Goal: Task Accomplishment & Management: Manage account settings

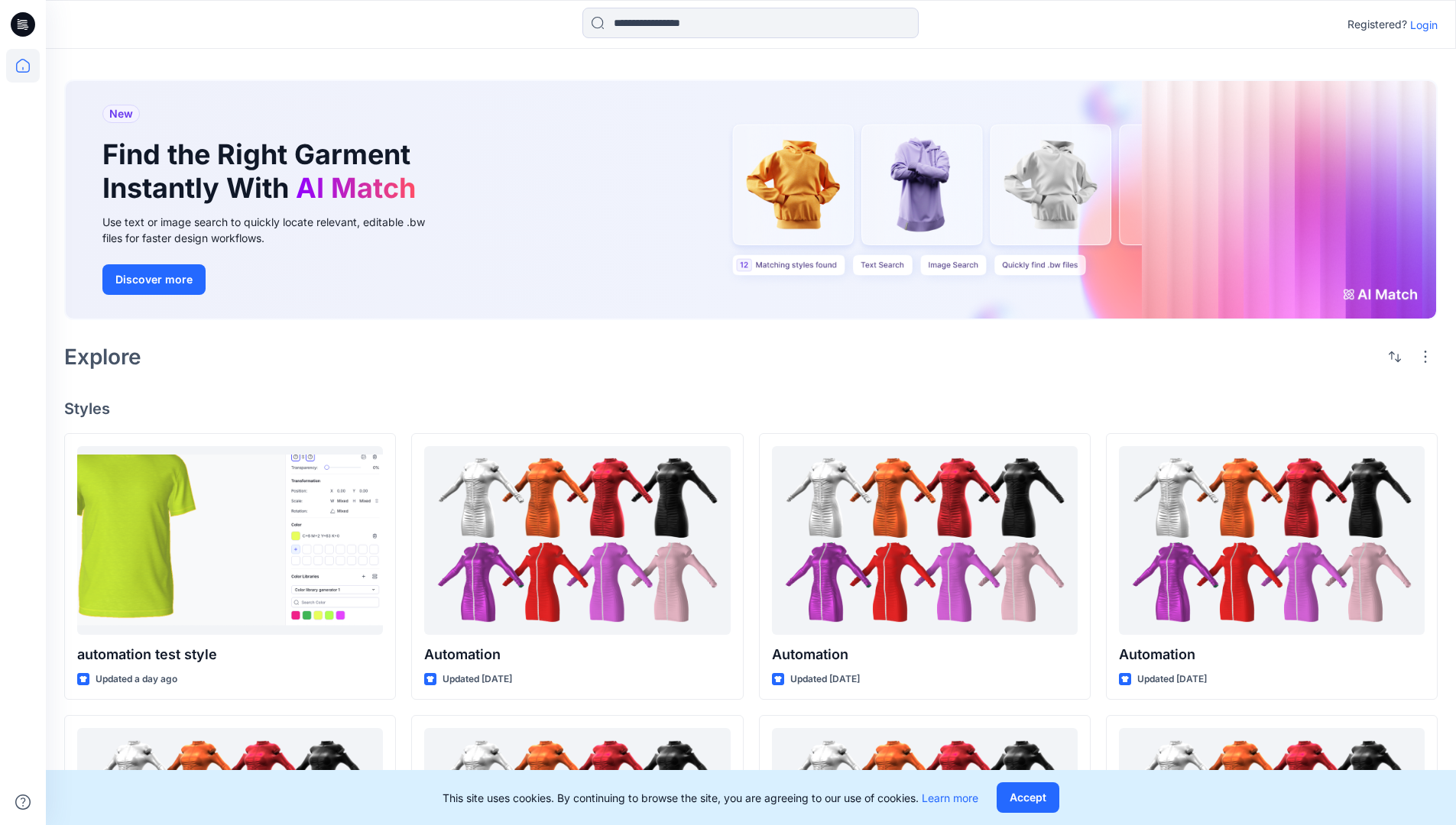
click at [1420, 25] on p "Login" at bounding box center [1424, 25] width 27 height 16
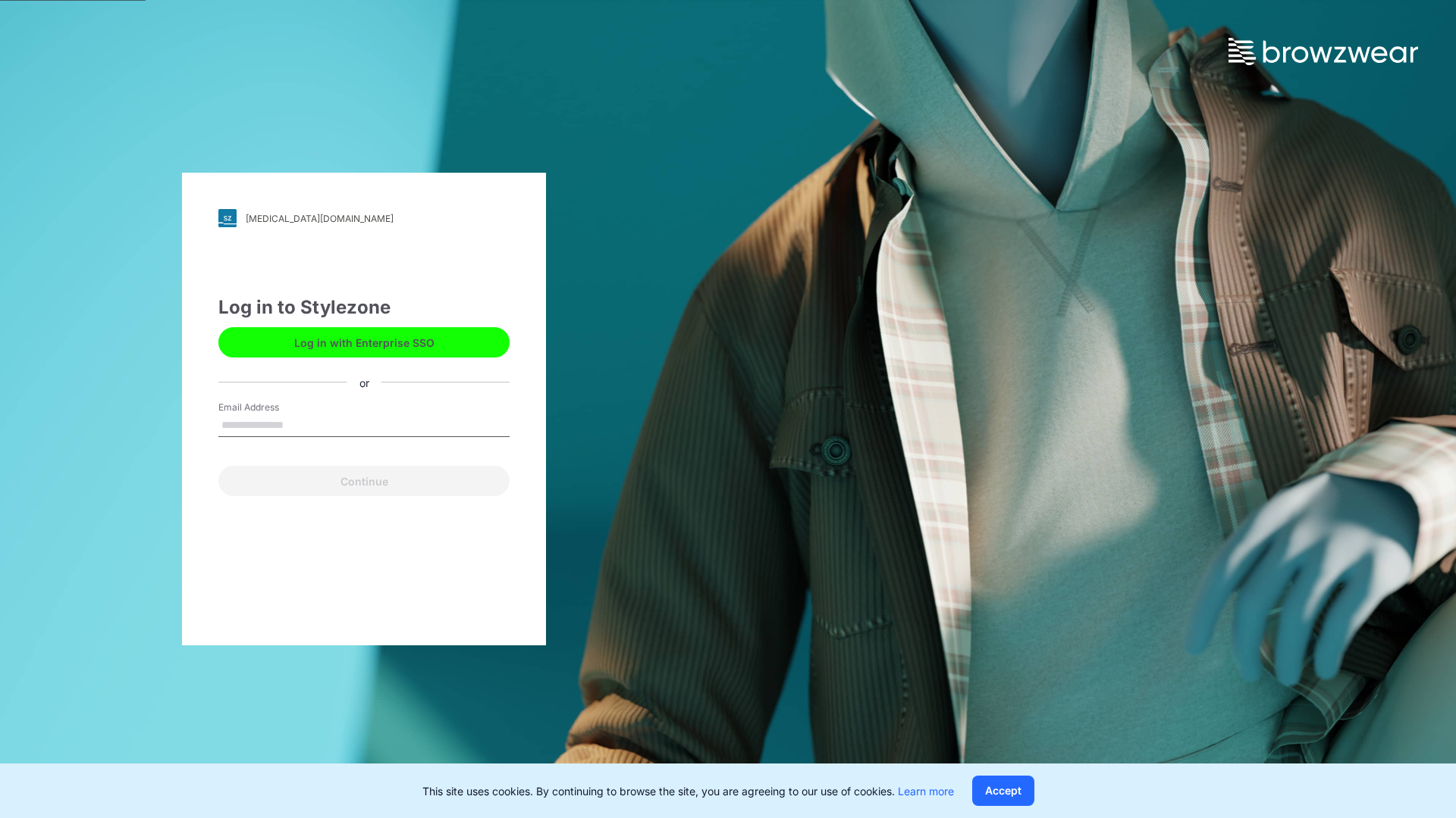
click at [299, 424] on input "Email Address" at bounding box center [364, 426] width 291 height 23
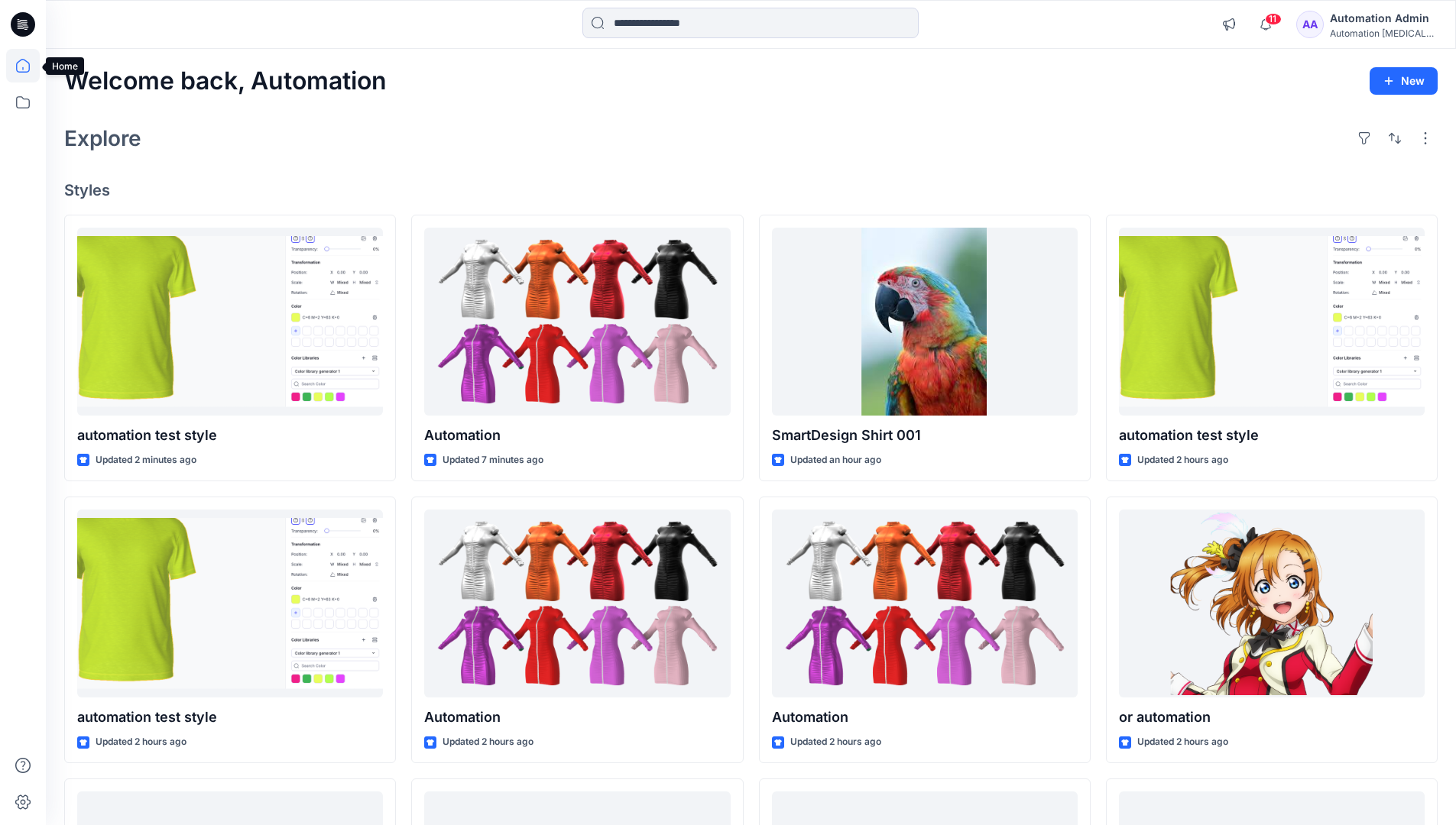
click at [29, 66] on icon at bounding box center [23, 66] width 14 height 14
click at [25, 102] on icon at bounding box center [23, 102] width 34 height 34
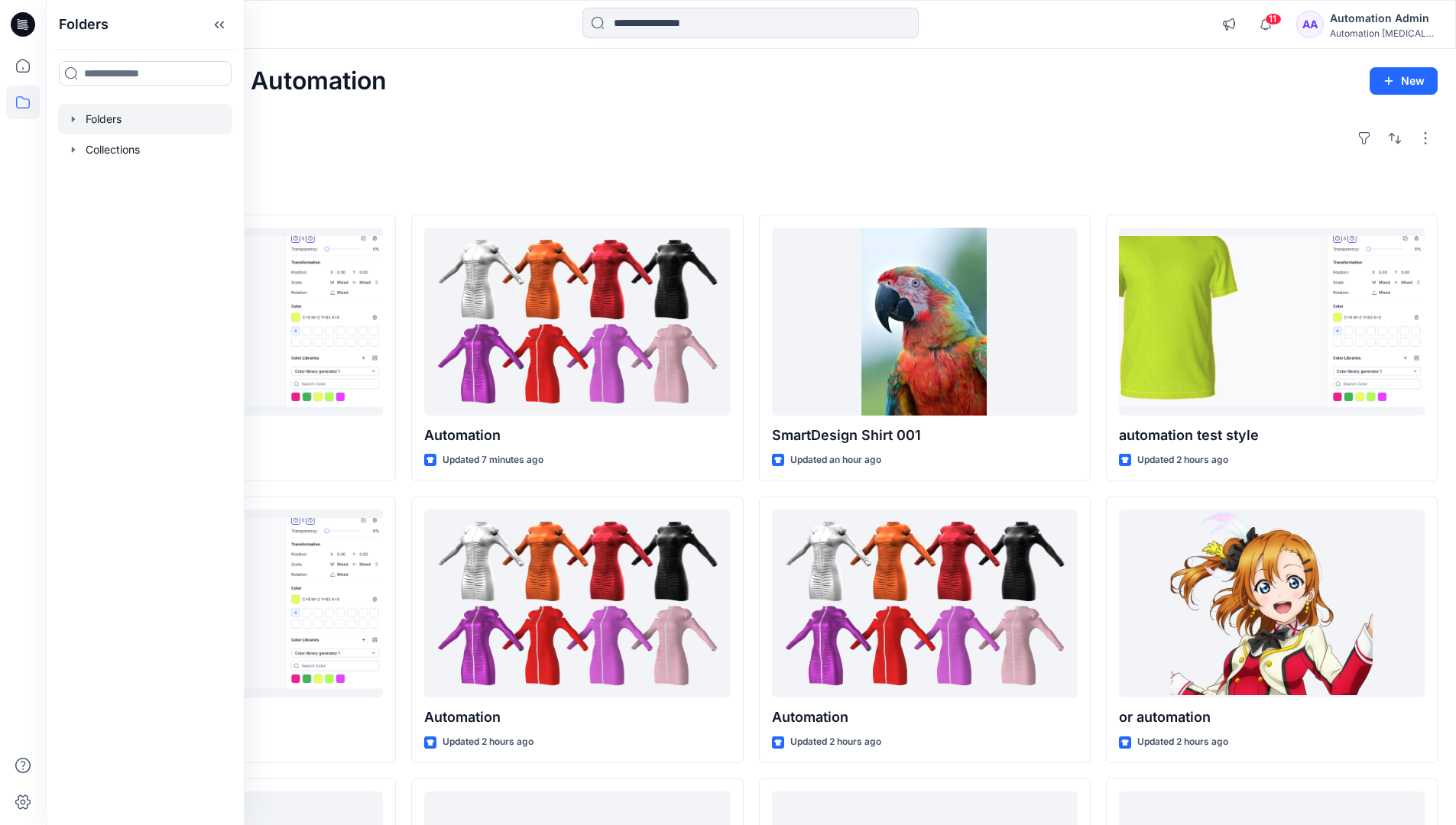
click at [112, 112] on div at bounding box center [145, 119] width 174 height 31
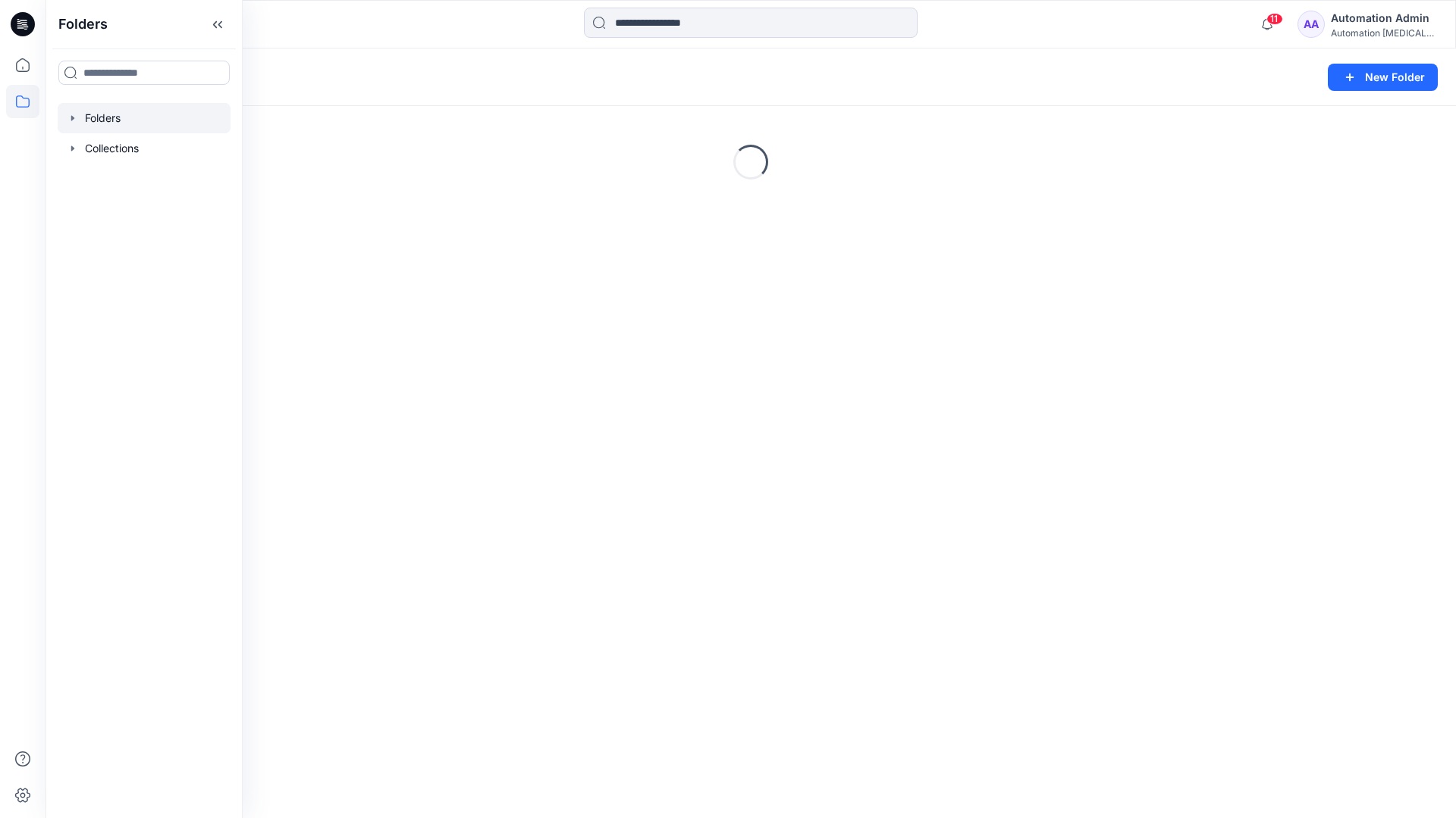
click at [667, 511] on div "Folders New Folder Loading..." at bounding box center [750, 434] width 1410 height 770
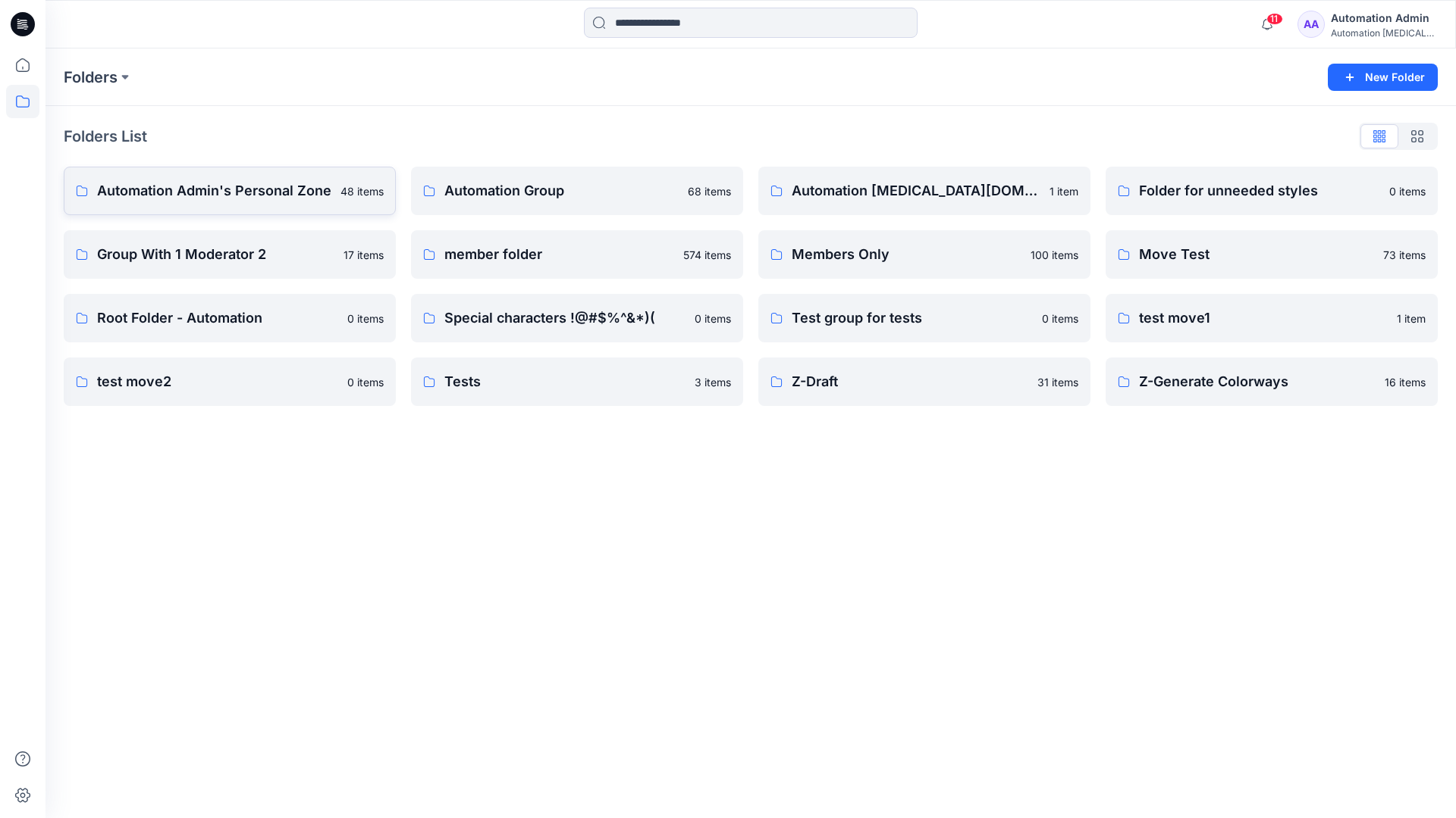
click at [255, 200] on p "Automation Admin's Personal Zone" at bounding box center [213, 191] width 234 height 21
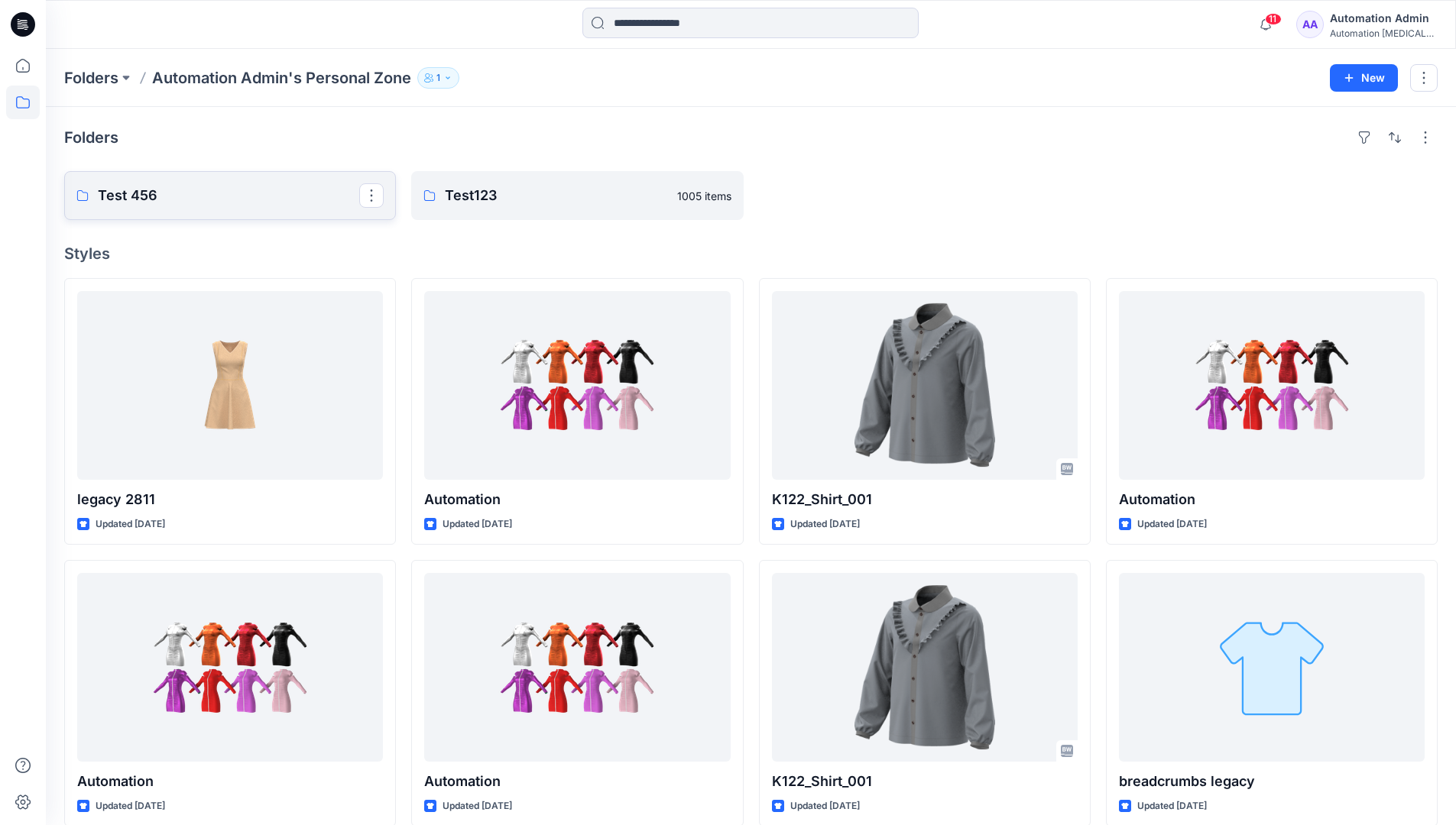
click at [257, 201] on p "Test 456" at bounding box center [228, 195] width 262 height 21
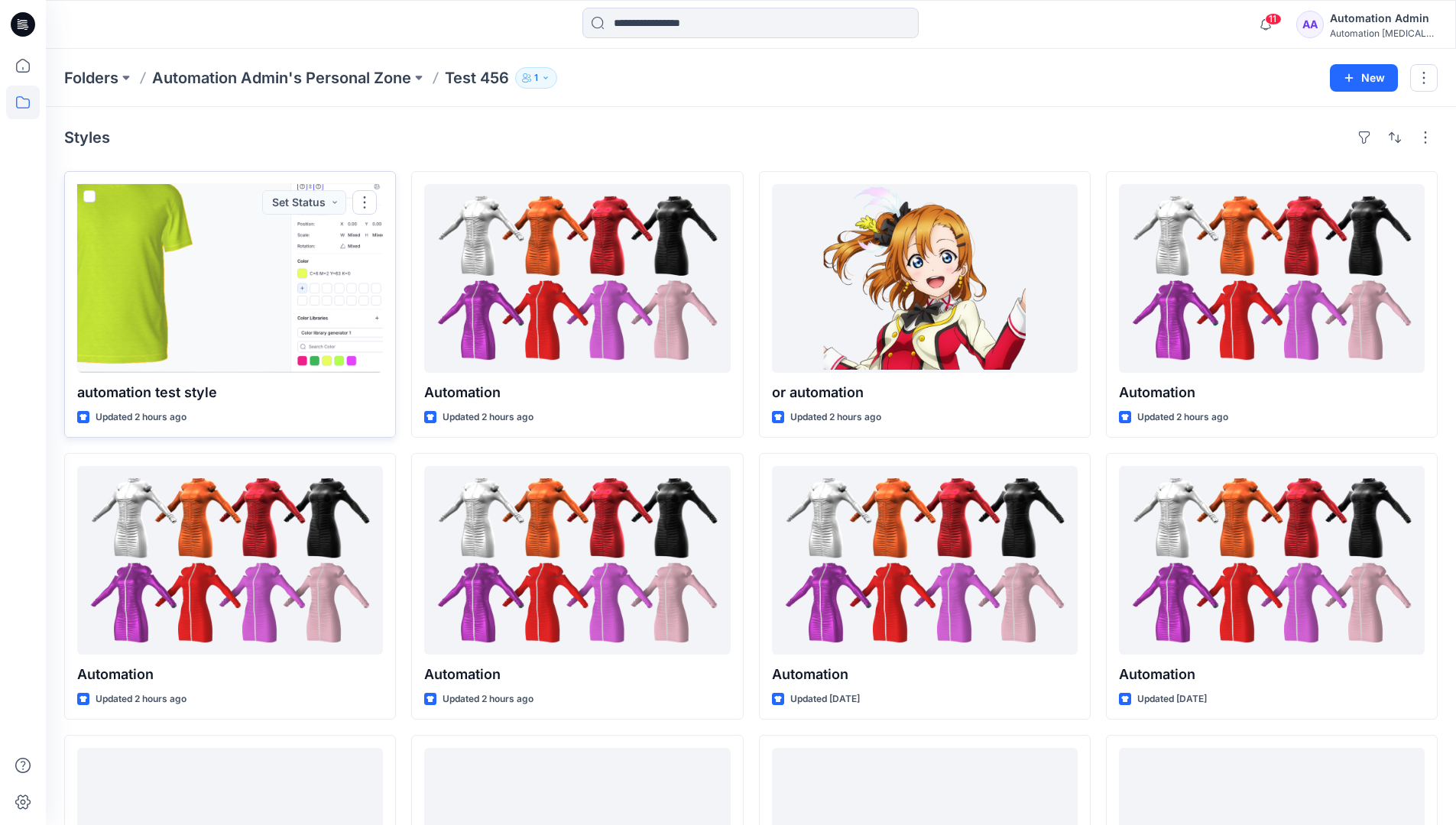
click at [241, 232] on div at bounding box center [230, 278] width 305 height 189
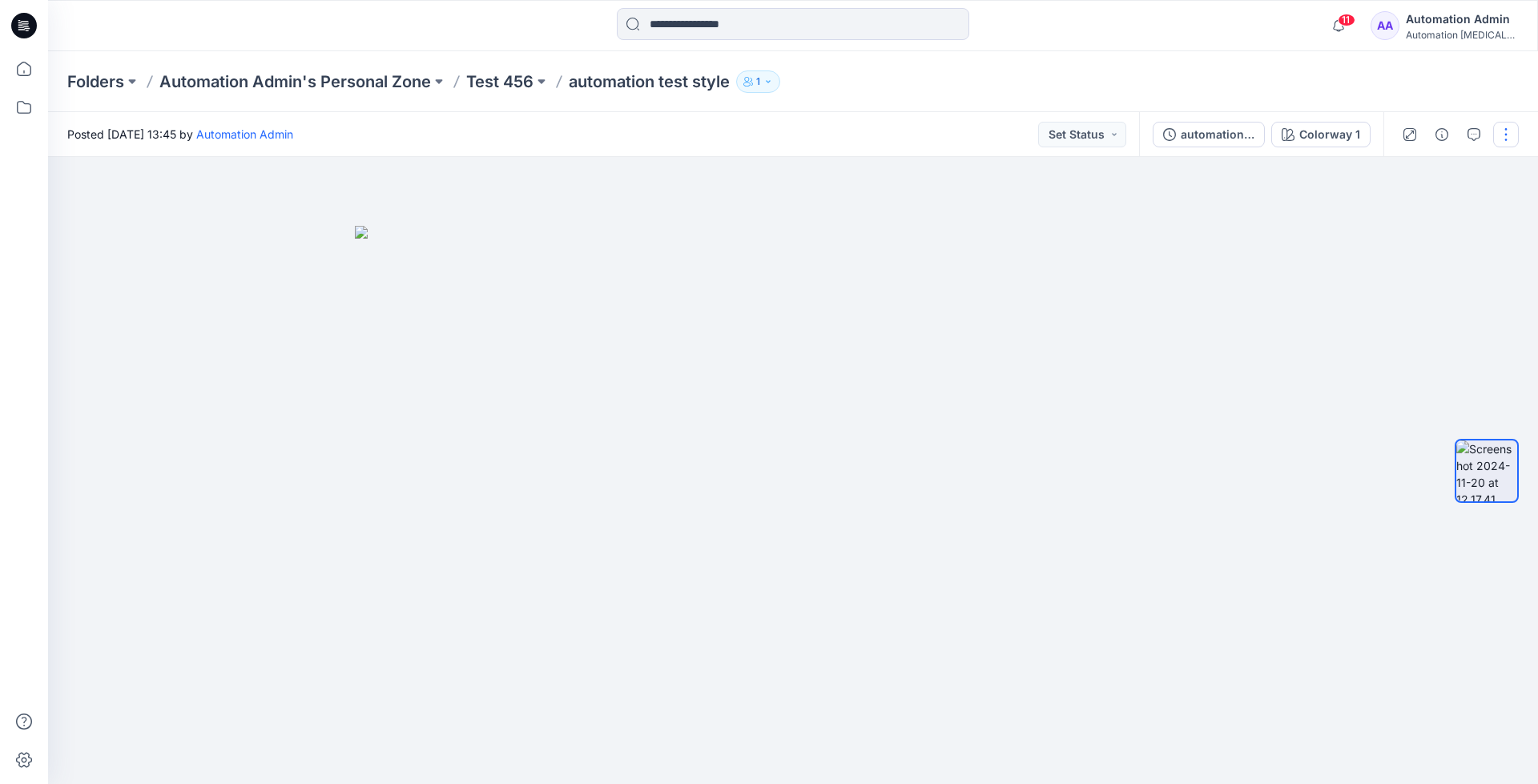
click at [1506, 136] on button "button" at bounding box center [1506, 134] width 26 height 26
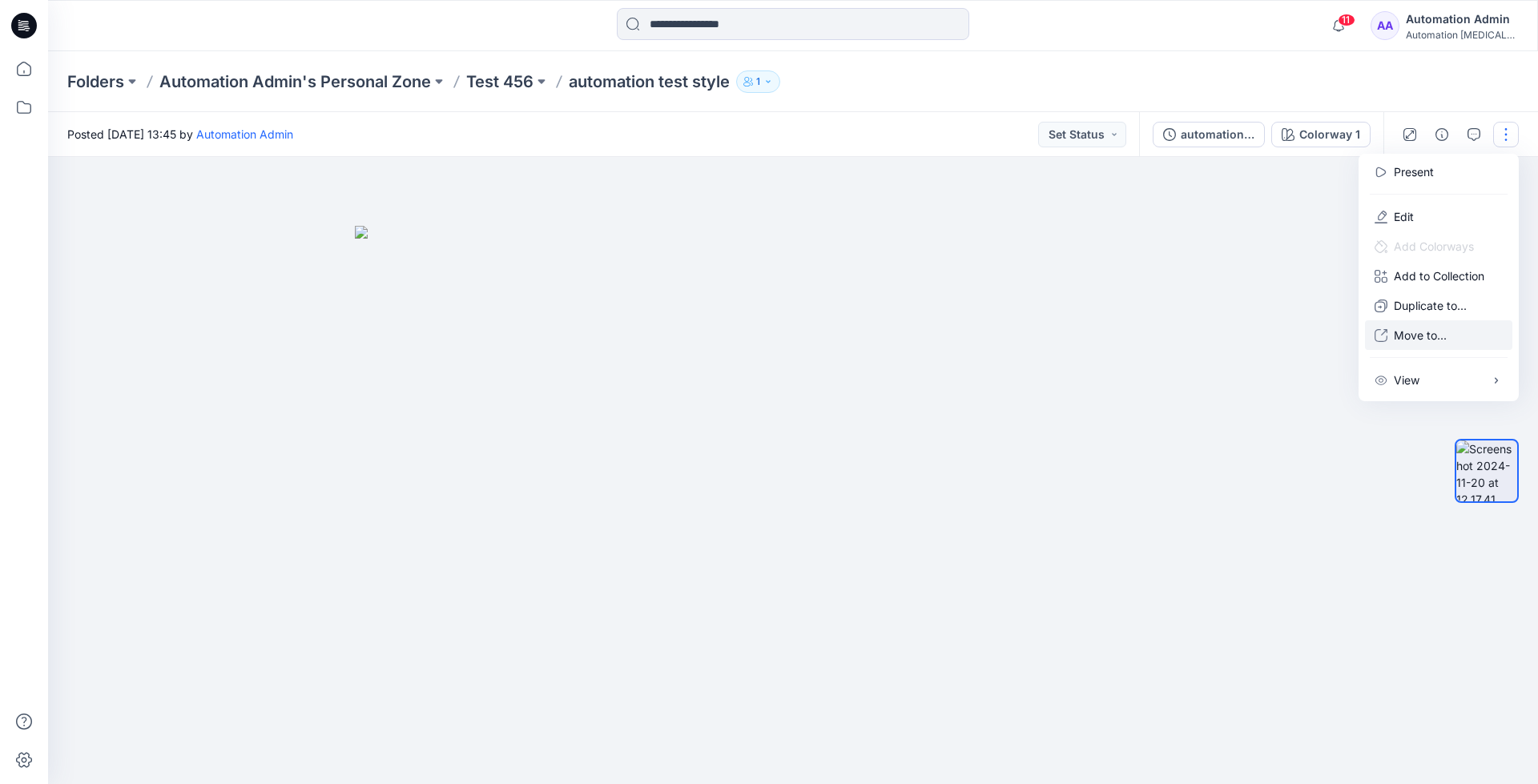
click at [1445, 328] on p "Move to..." at bounding box center [1420, 335] width 53 height 17
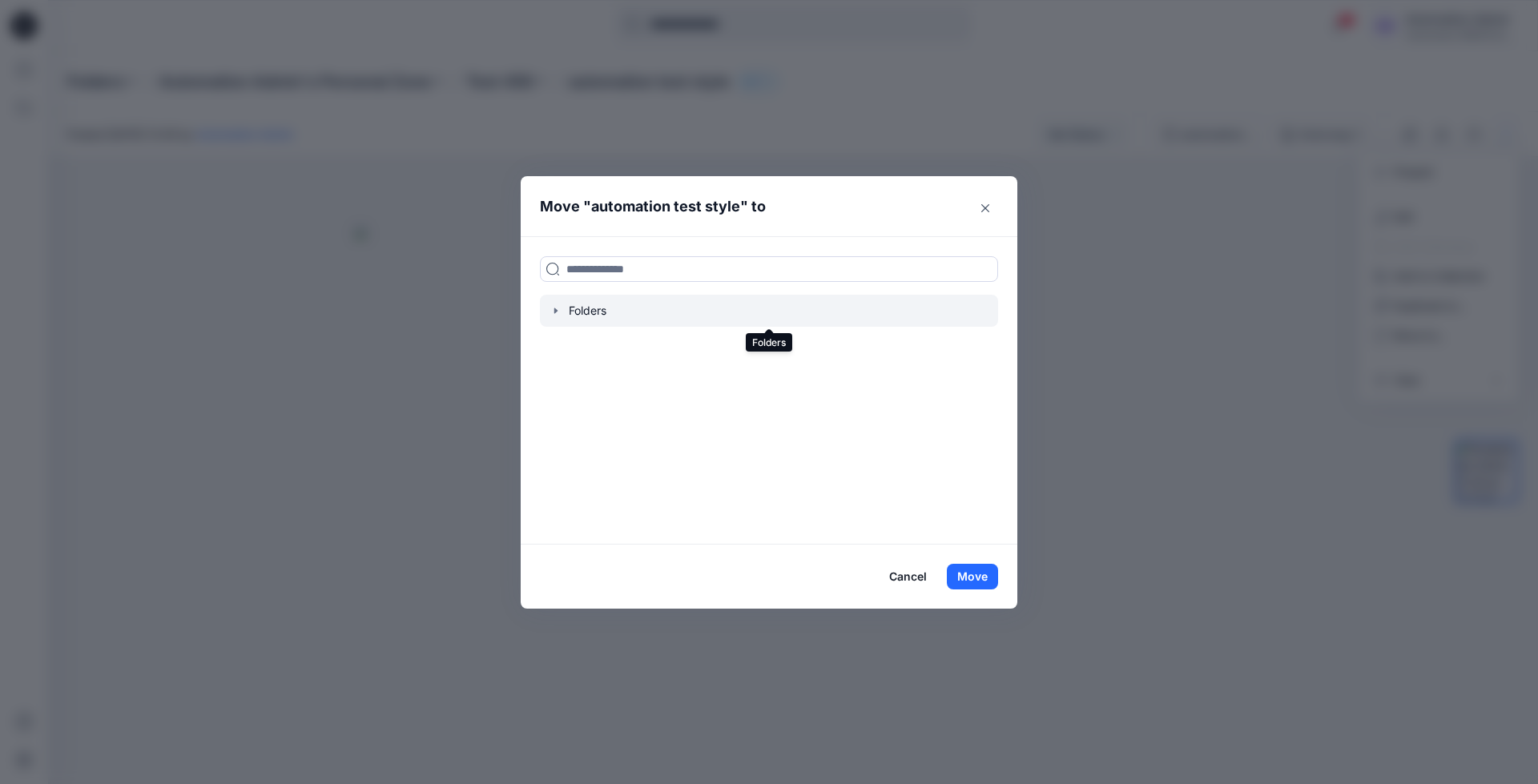
click at [586, 308] on div at bounding box center [769, 311] width 459 height 32
click at [553, 308] on icon "button" at bounding box center [555, 310] width 12 height 12
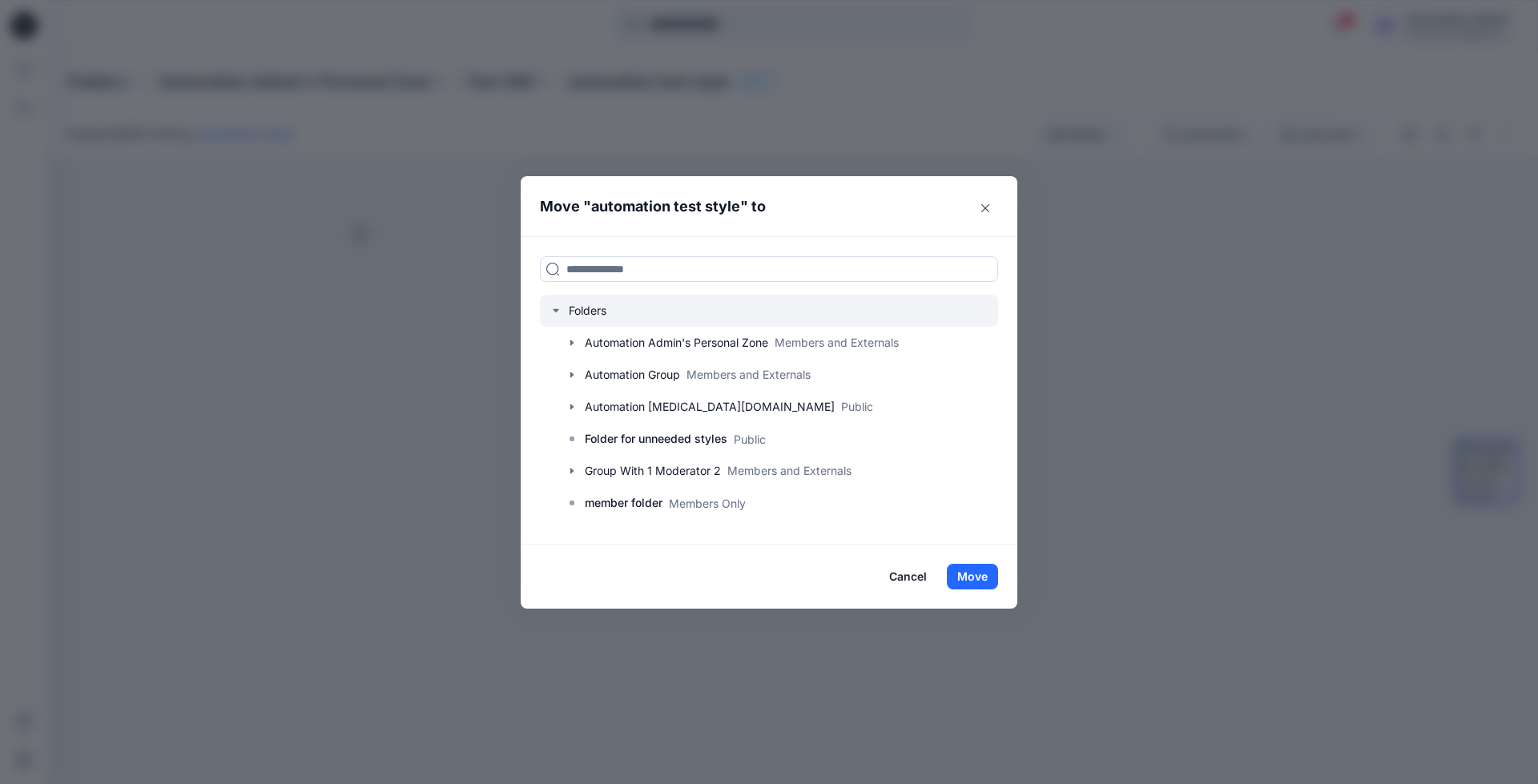
scroll to position [158, 0]
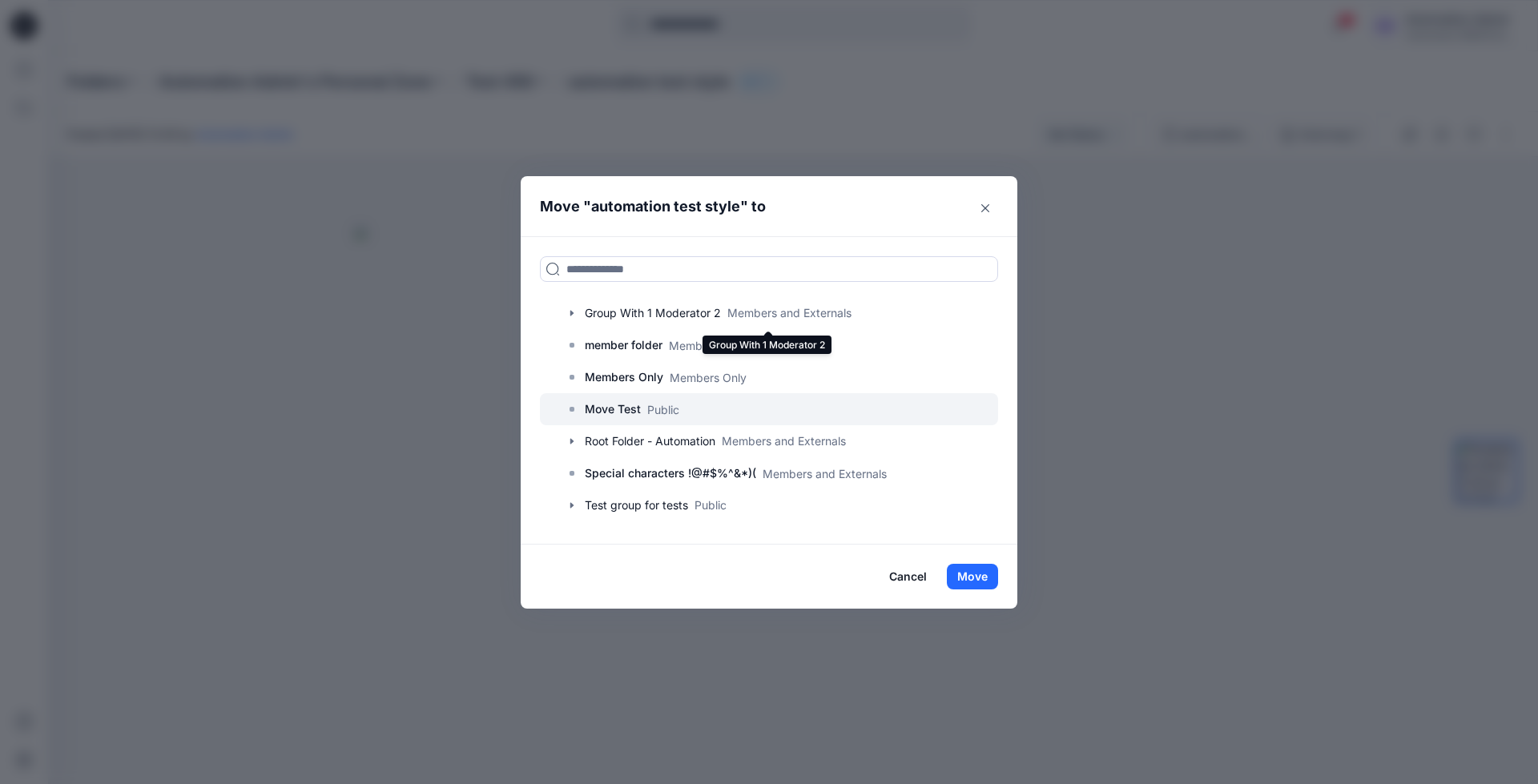
click at [592, 411] on p "Move Test" at bounding box center [612, 409] width 56 height 19
click at [969, 570] on button "Move" at bounding box center [972, 576] width 52 height 26
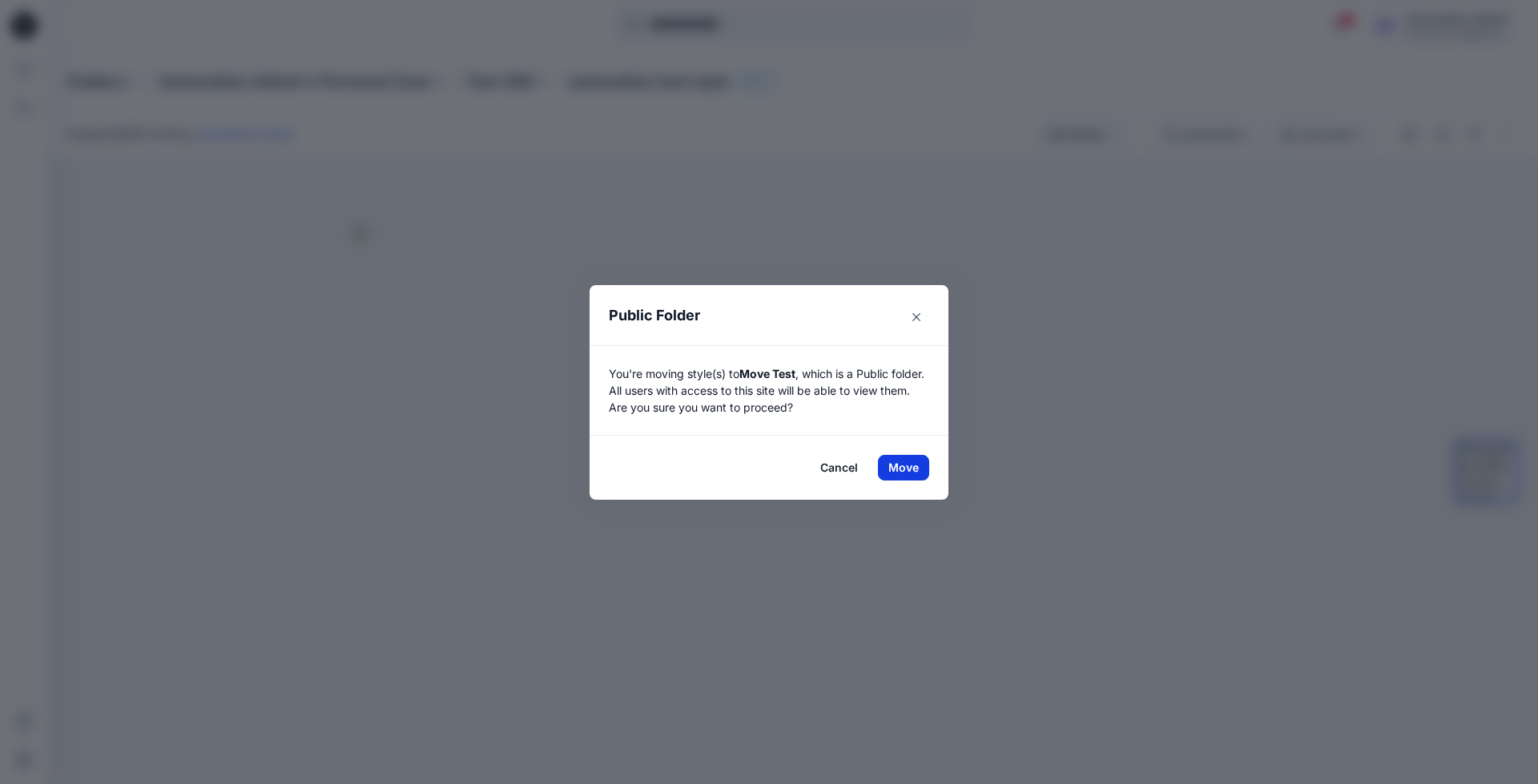
click at [904, 467] on button "Move" at bounding box center [904, 467] width 52 height 26
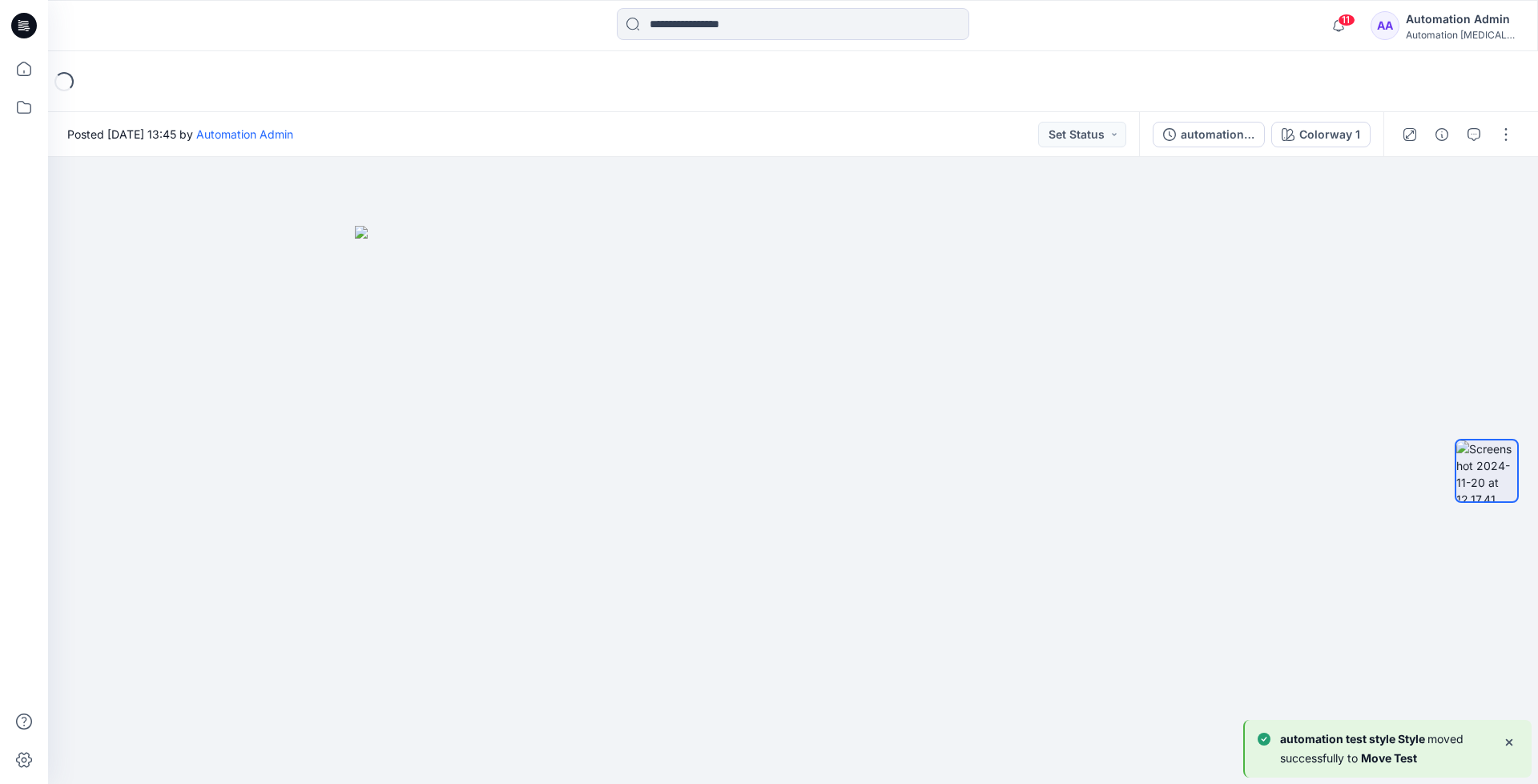
click at [89, 80] on div "Loading..." at bounding box center [792, 82] width 1489 height 61
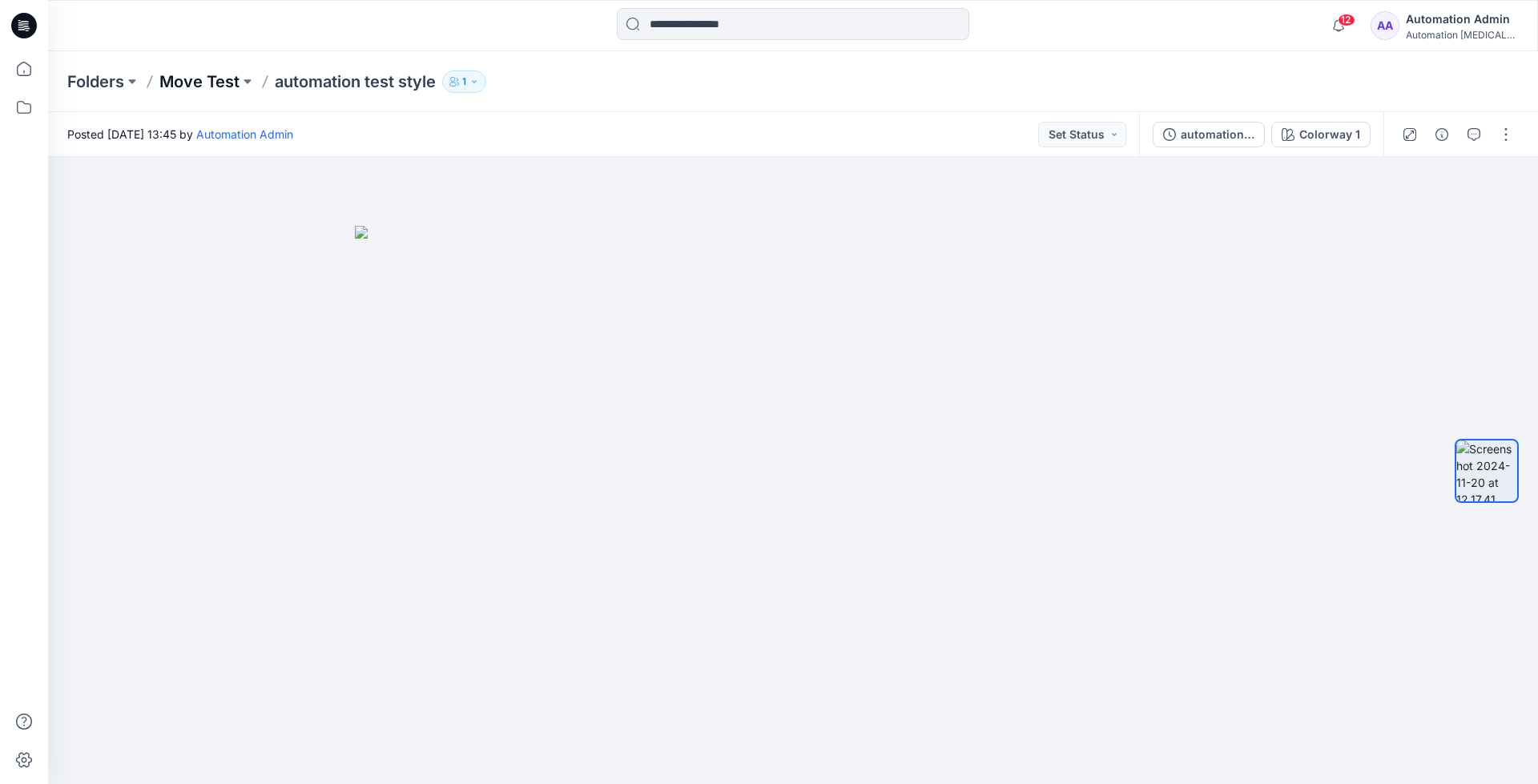
click at [200, 81] on p "Move Test" at bounding box center [200, 81] width 80 height 22
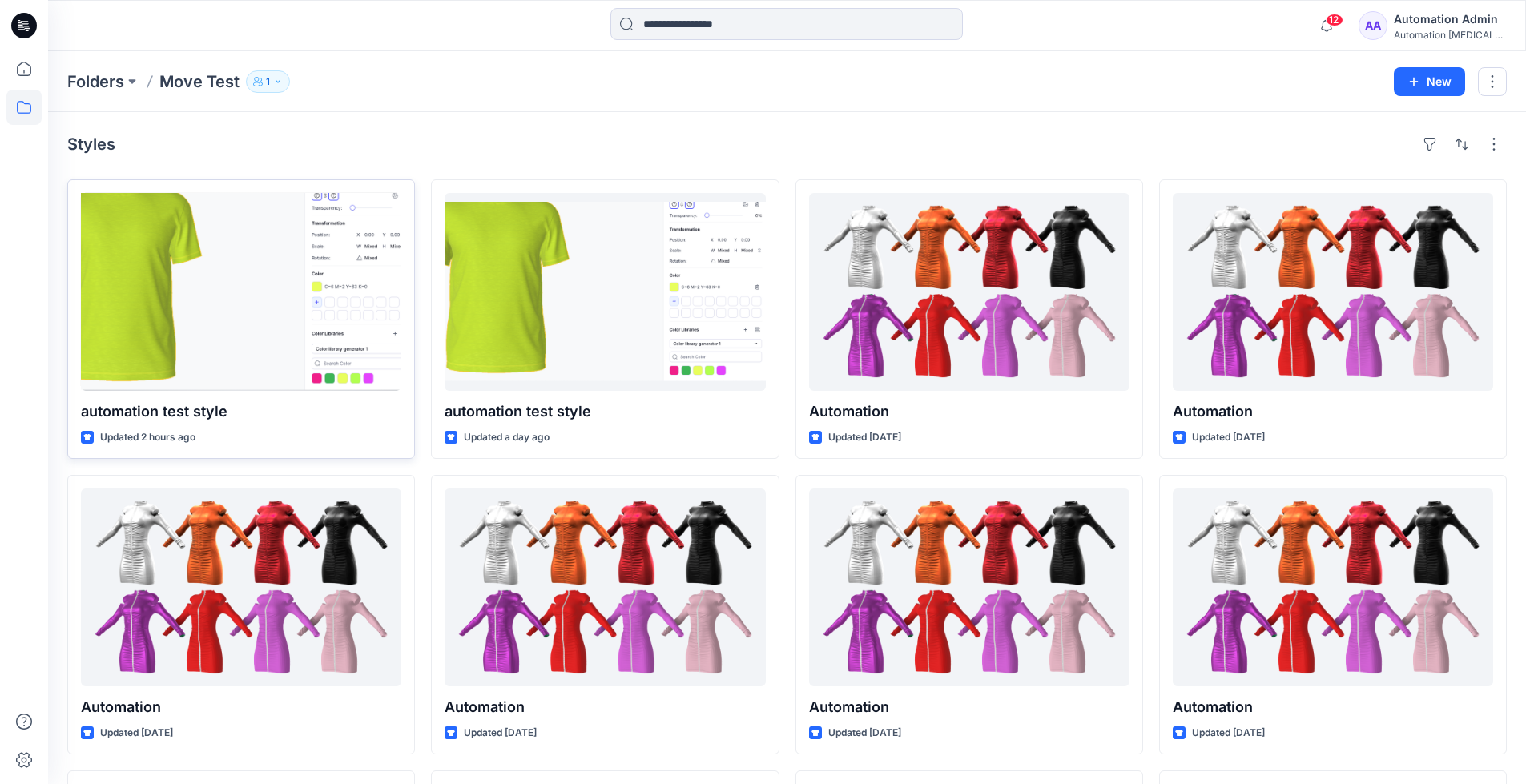
click at [286, 319] on div at bounding box center [241, 291] width 320 height 198
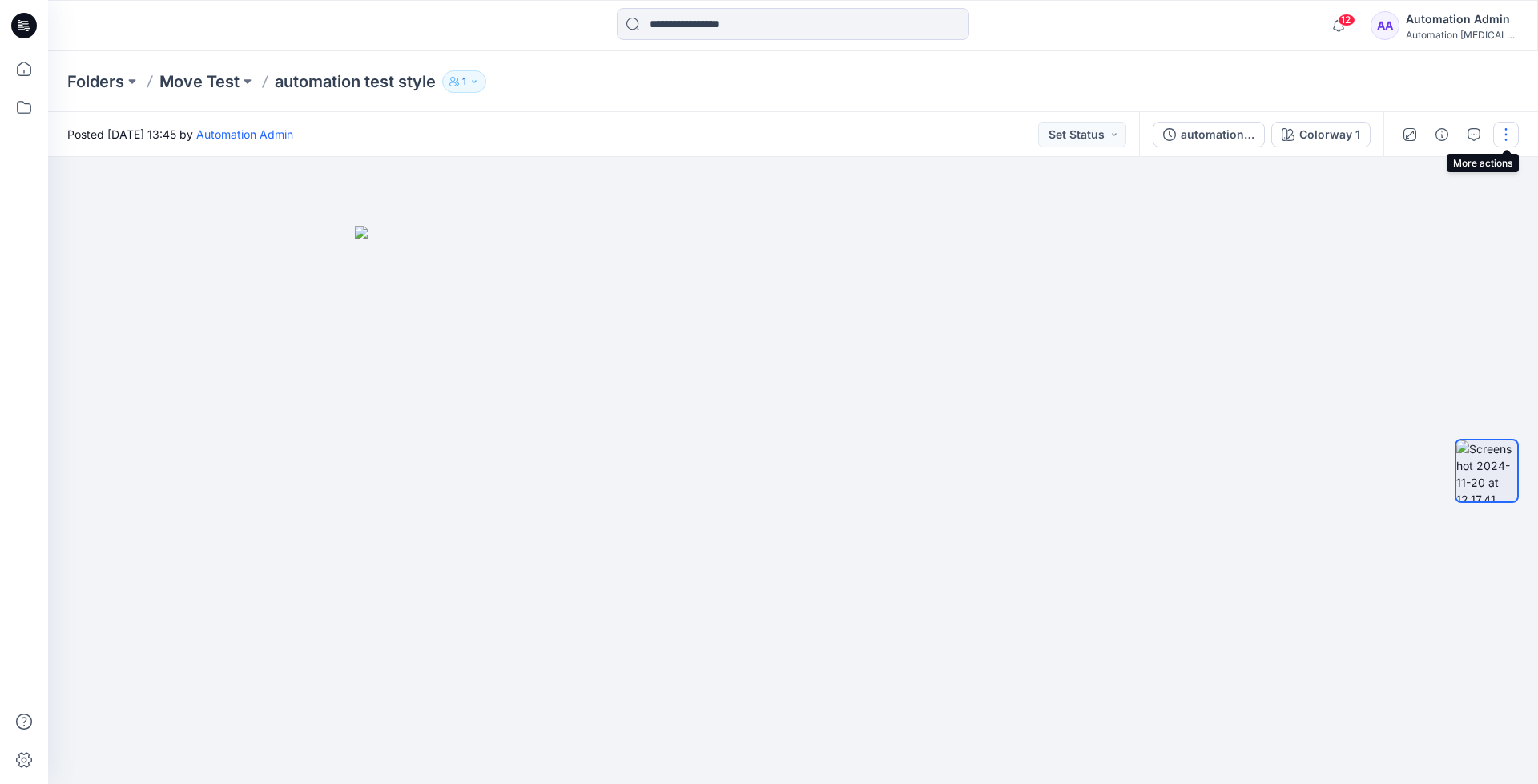
click at [1503, 137] on button "button" at bounding box center [1506, 134] width 26 height 26
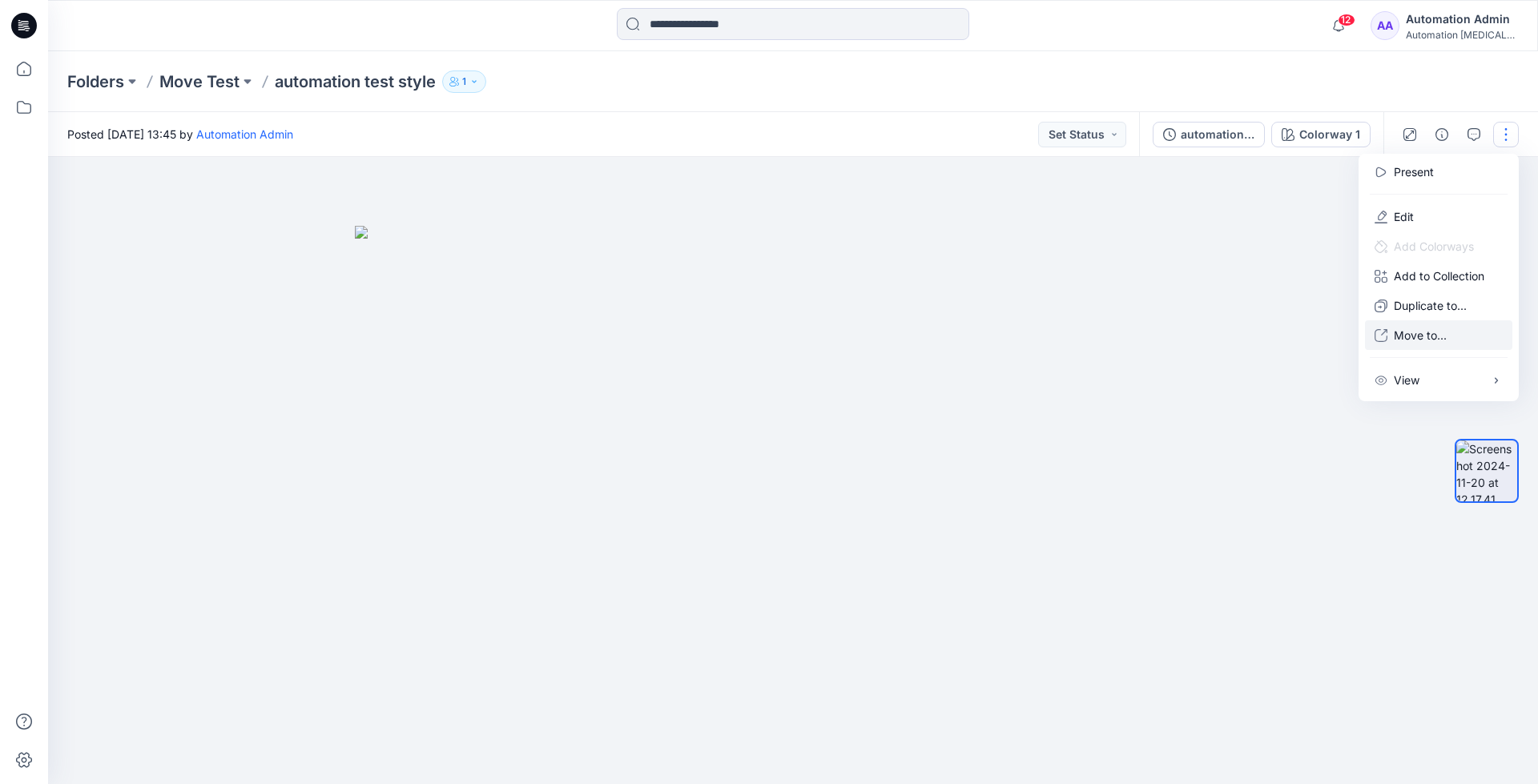
click at [1413, 329] on p "Move to..." at bounding box center [1420, 335] width 53 height 17
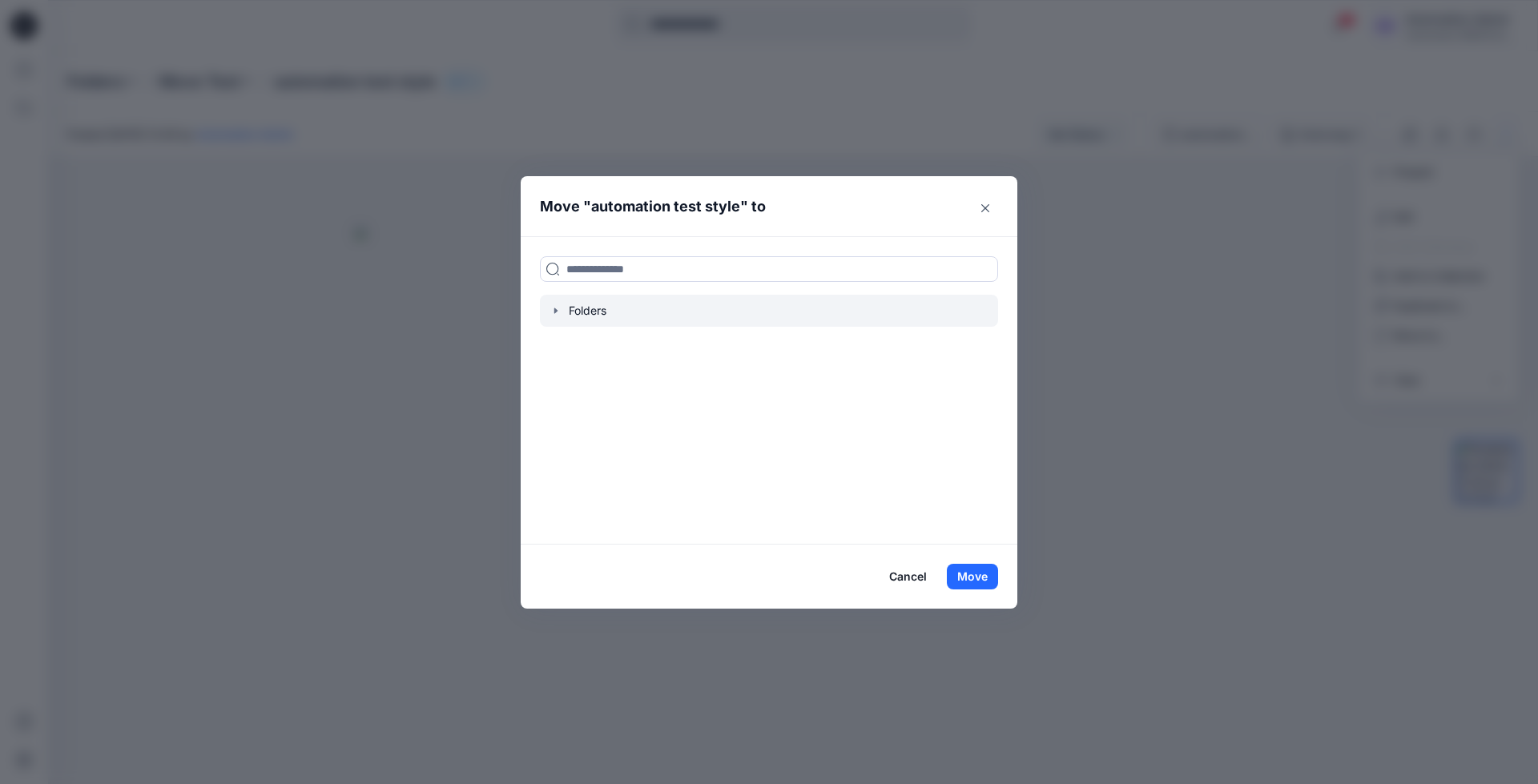
click at [554, 315] on icon "button" at bounding box center [555, 310] width 12 height 12
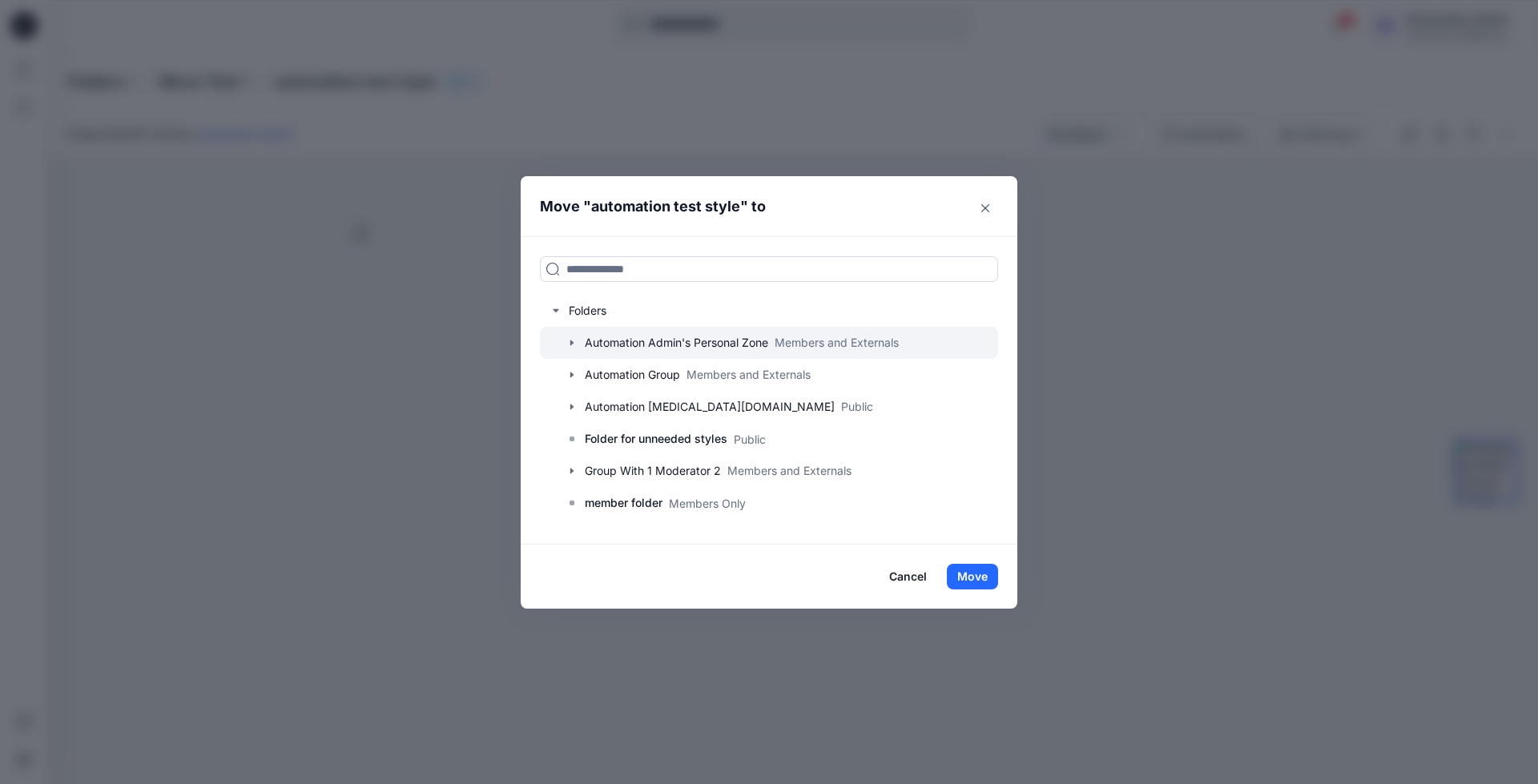
click at [570, 340] on icon "button" at bounding box center [571, 343] width 3 height 6
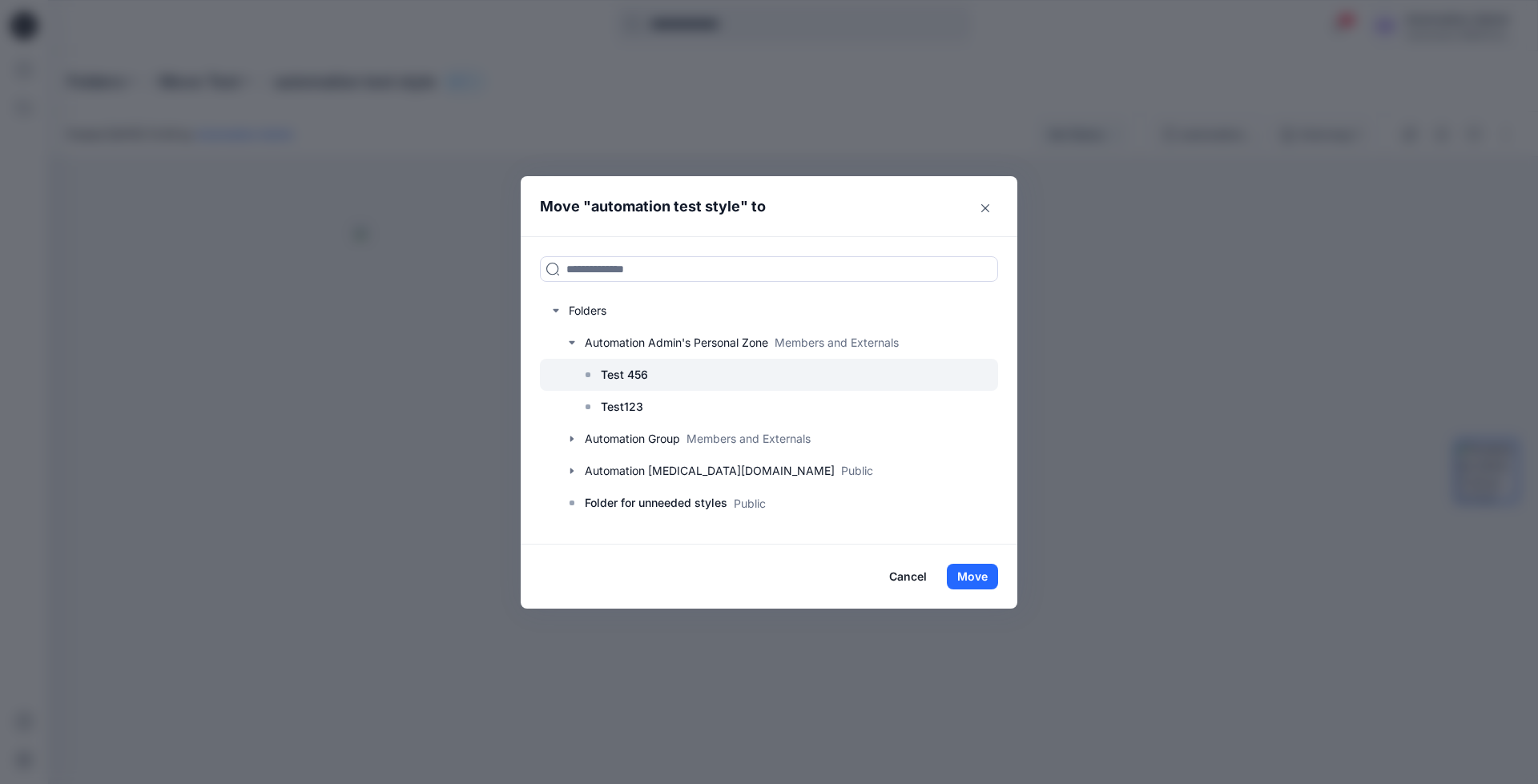
click at [627, 372] on p "Test 456" at bounding box center [624, 374] width 47 height 19
click at [982, 579] on button "Move" at bounding box center [972, 576] width 52 height 26
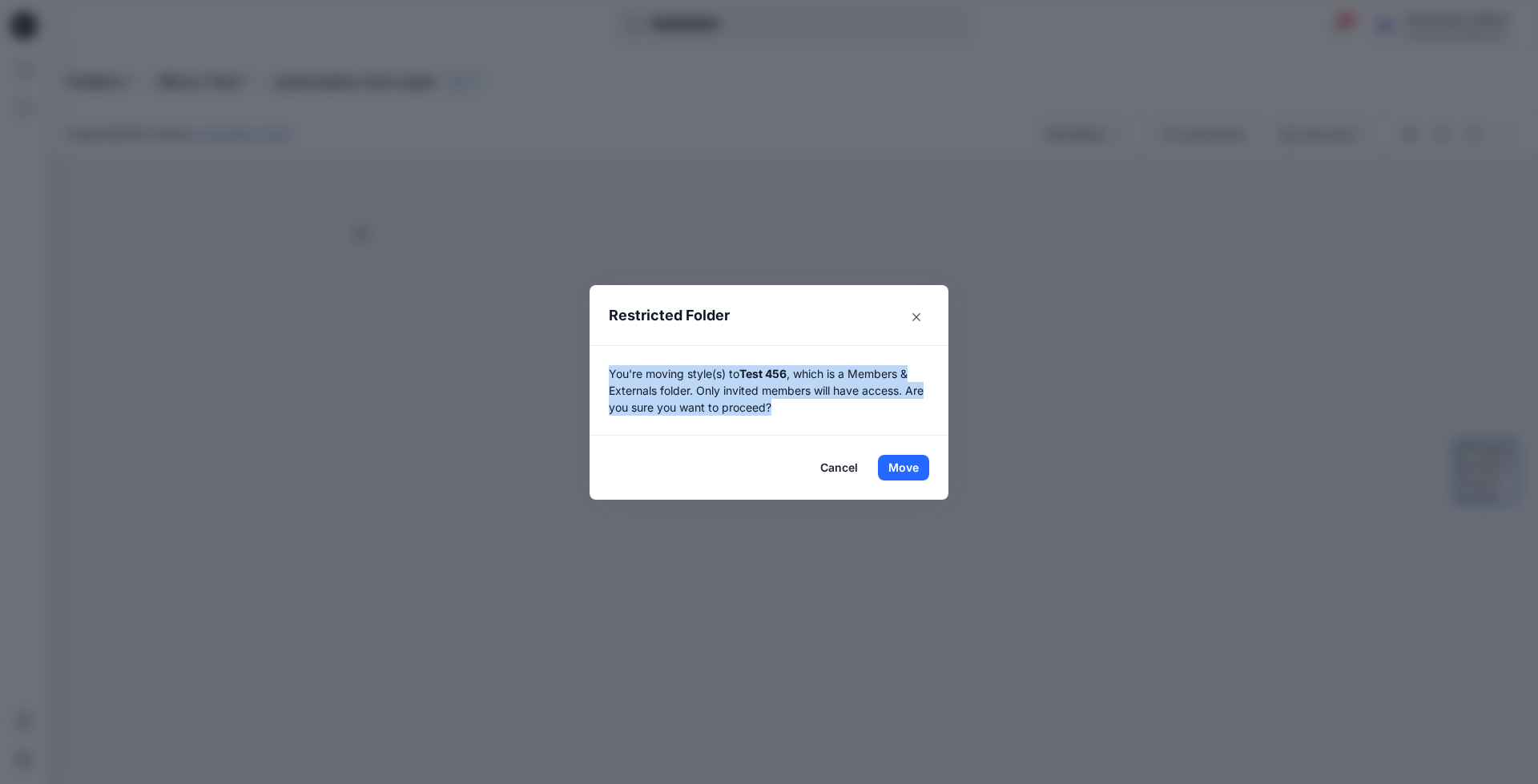
drag, startPoint x: 982, startPoint y: 579, endPoint x: 792, endPoint y: 404, distance: 258.3
click at [792, 404] on p "You're moving style(s) to Test 456 , which is a Members & Externals folder. Onl…" at bounding box center [768, 390] width 320 height 51
click at [904, 463] on button "Move" at bounding box center [904, 467] width 52 height 26
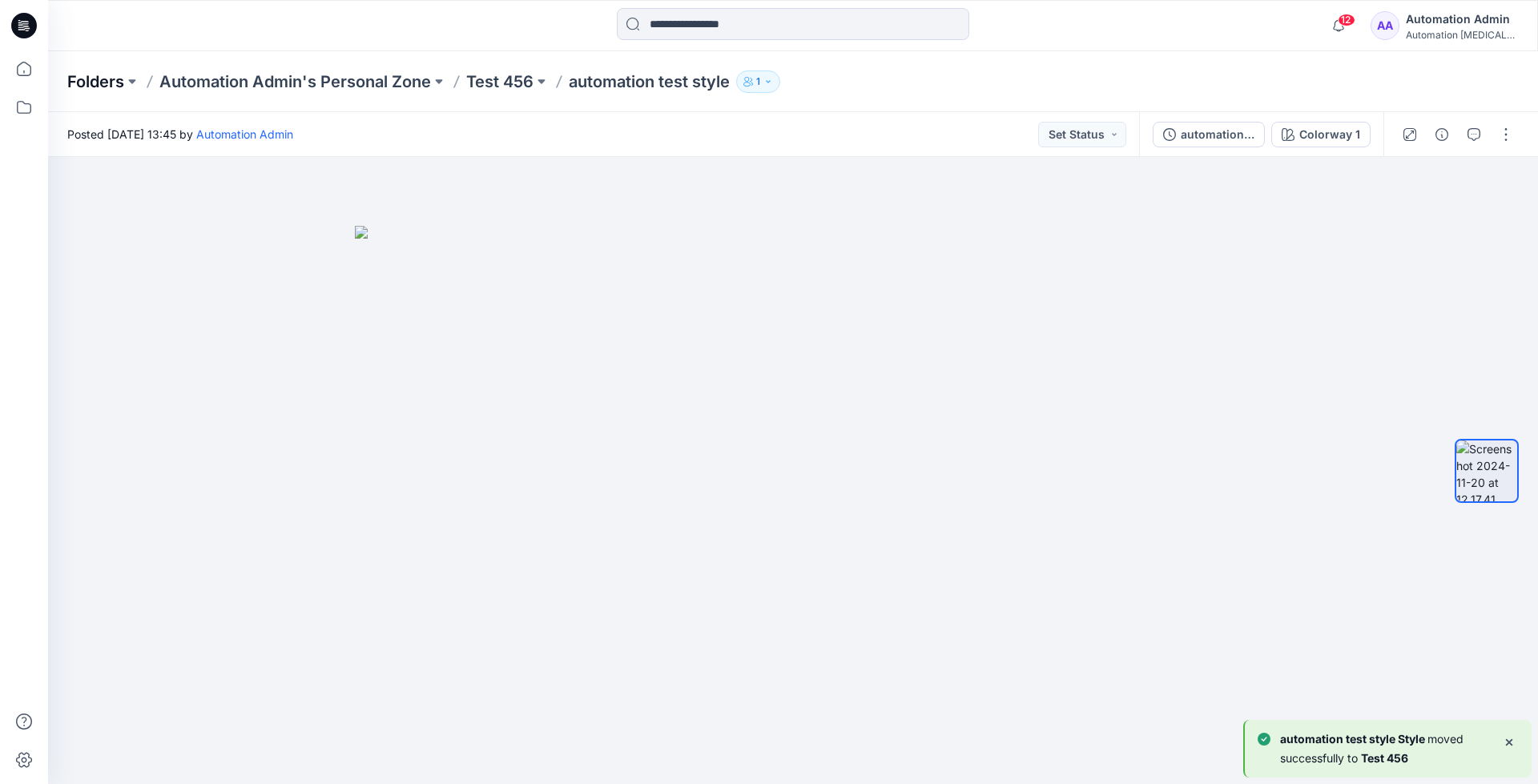
click at [94, 85] on p "Folders" at bounding box center [96, 81] width 57 height 22
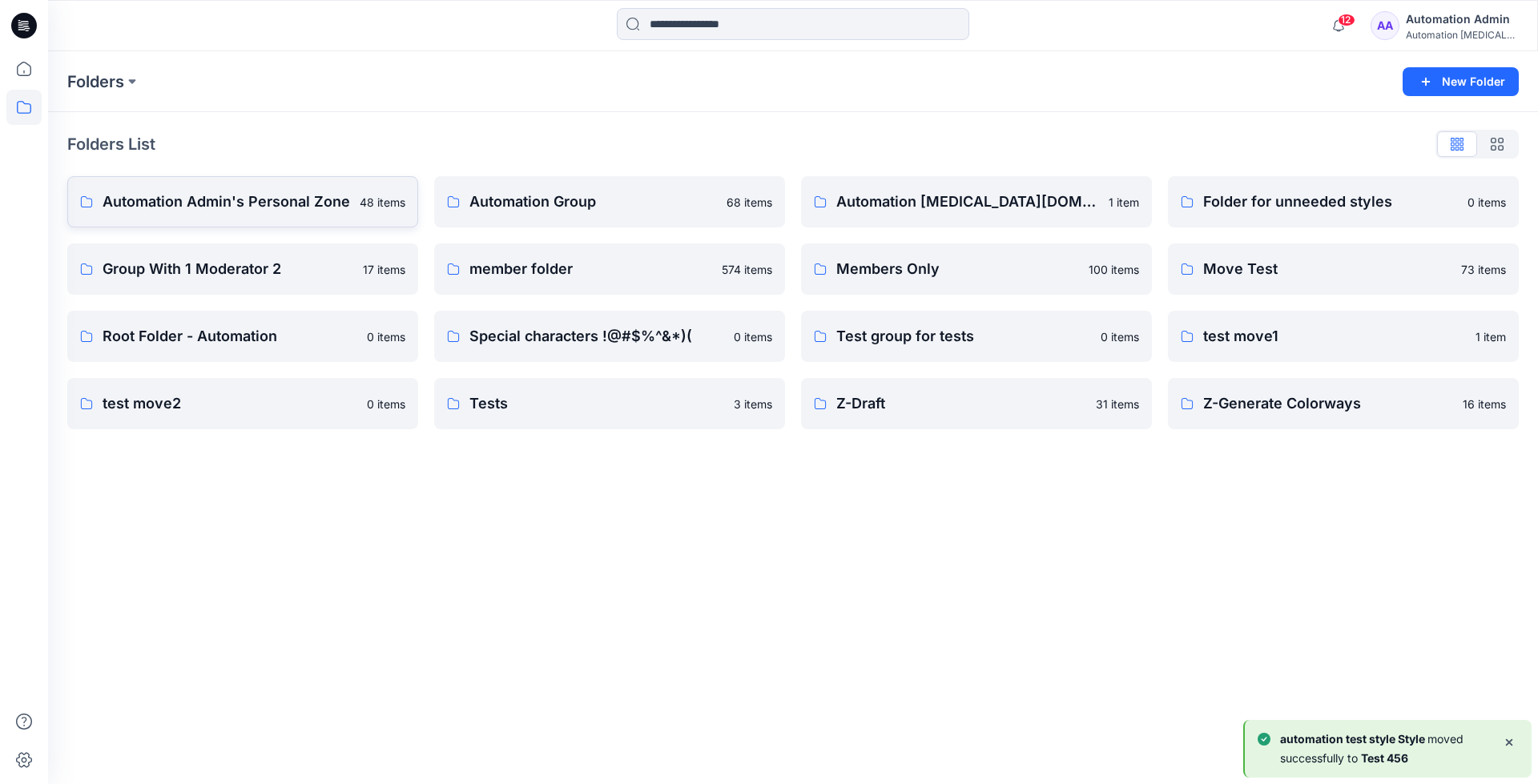
click at [196, 201] on p "Automation Admin's Personal Zone" at bounding box center [225, 201] width 247 height 22
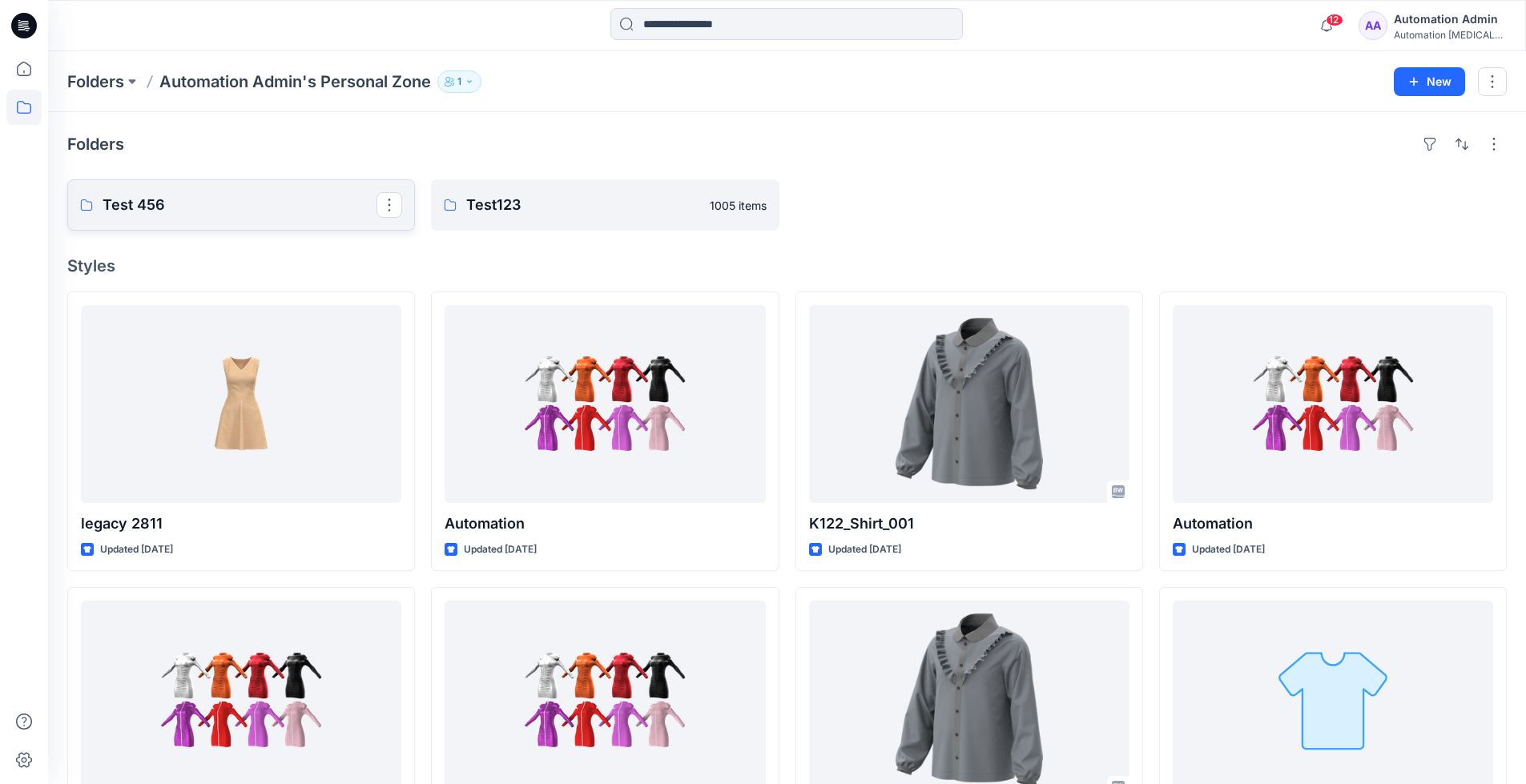
click at [196, 201] on p "Test 456" at bounding box center [239, 204] width 274 height 22
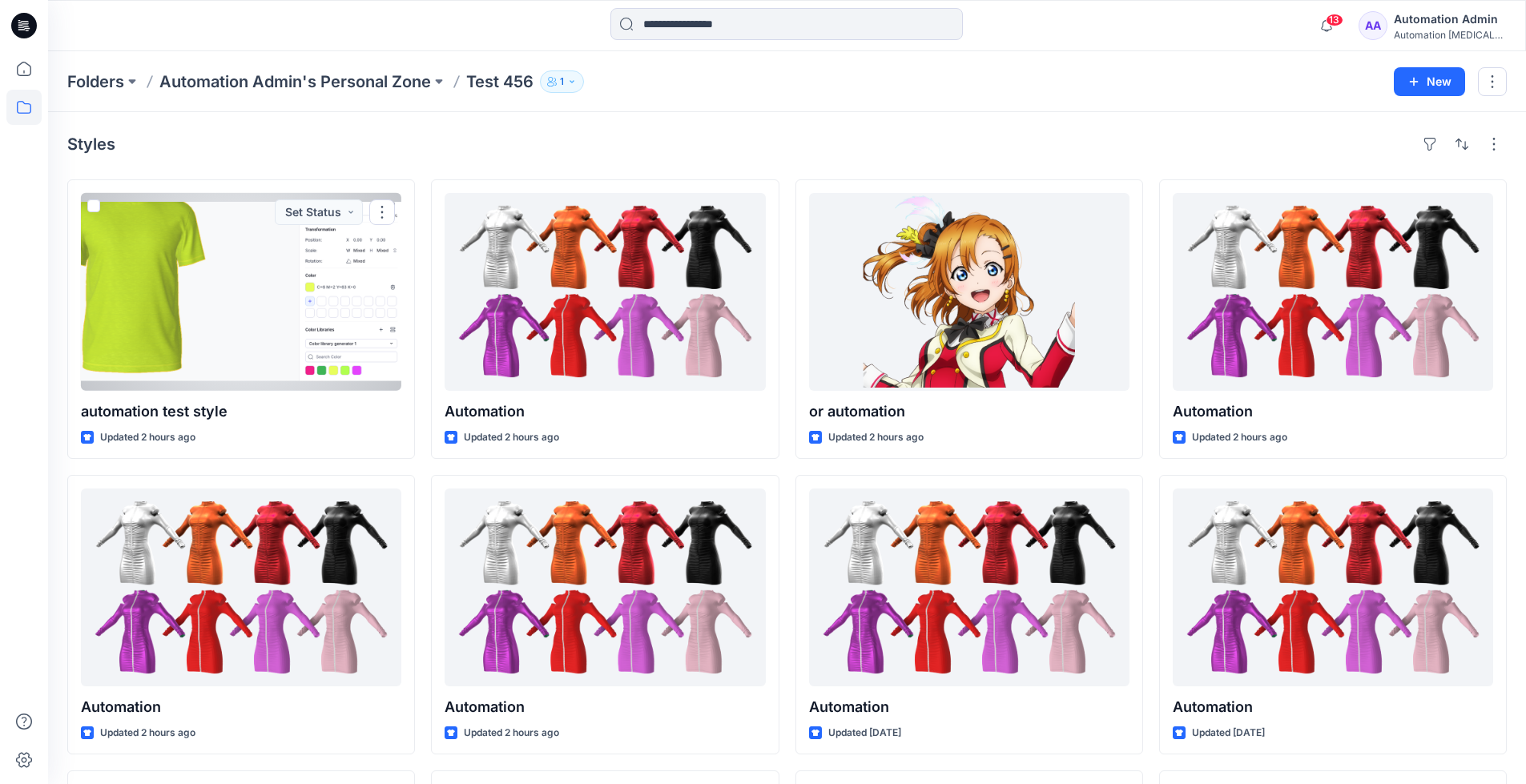
click at [1428, 31] on div "Automation [MEDICAL_DATA]..." at bounding box center [1450, 34] width 112 height 12
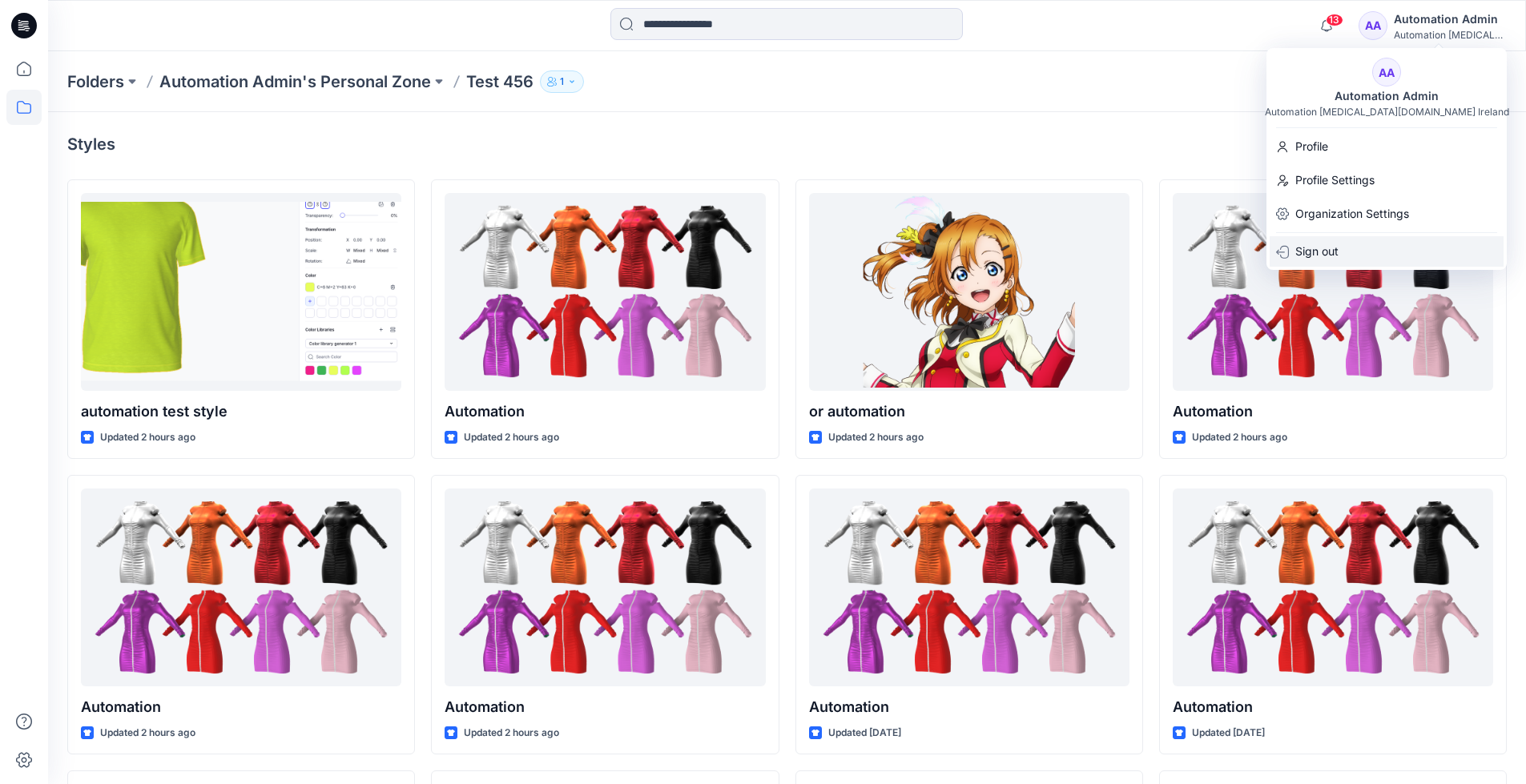
click at [1331, 250] on p "Sign out" at bounding box center [1317, 251] width 43 height 31
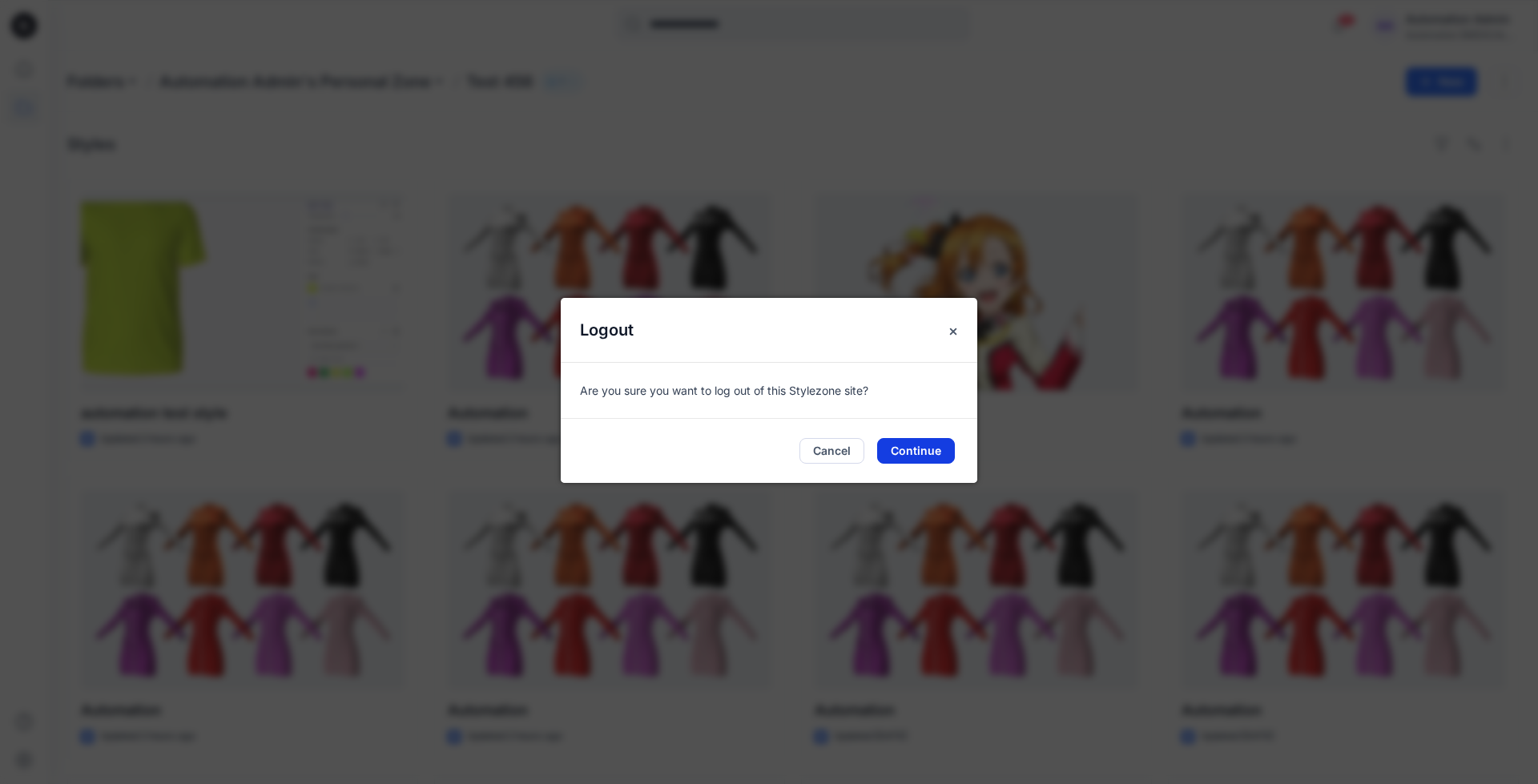
click at [934, 448] on button "Continue" at bounding box center [915, 451] width 77 height 26
